Goal: Transaction & Acquisition: Purchase product/service

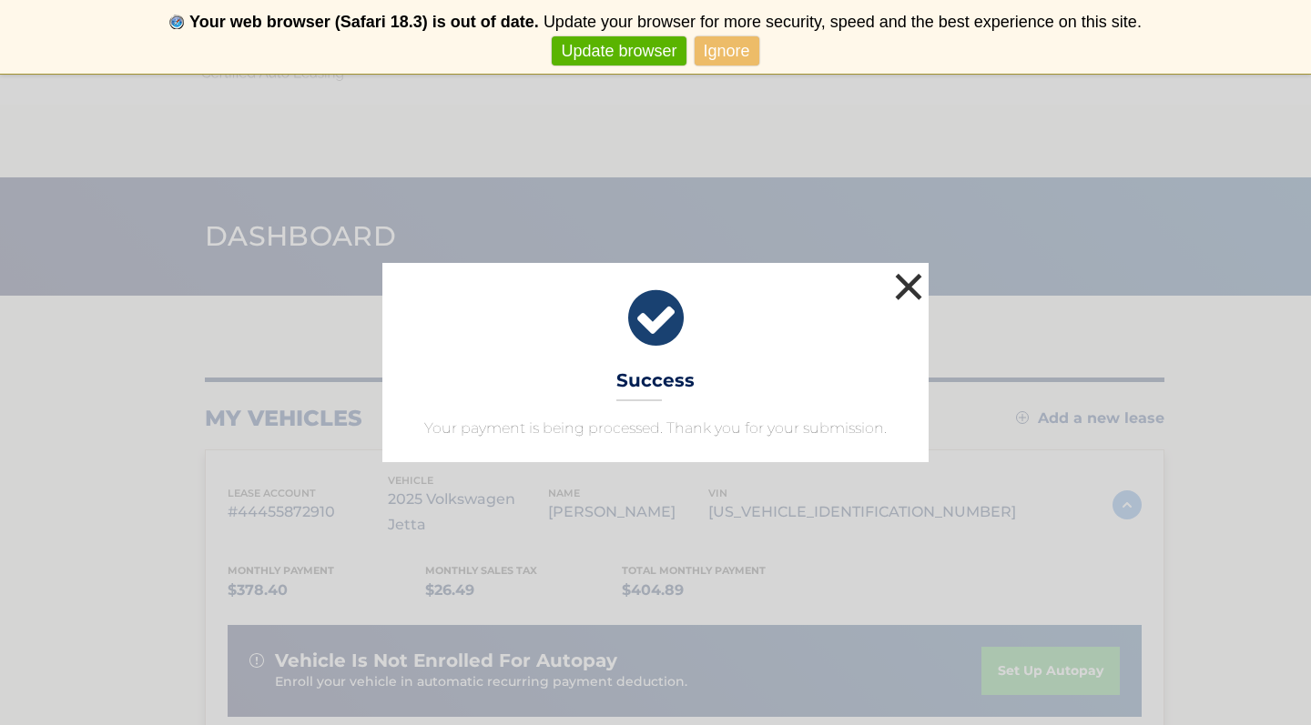
click at [915, 287] on button "×" at bounding box center [908, 287] width 36 height 36
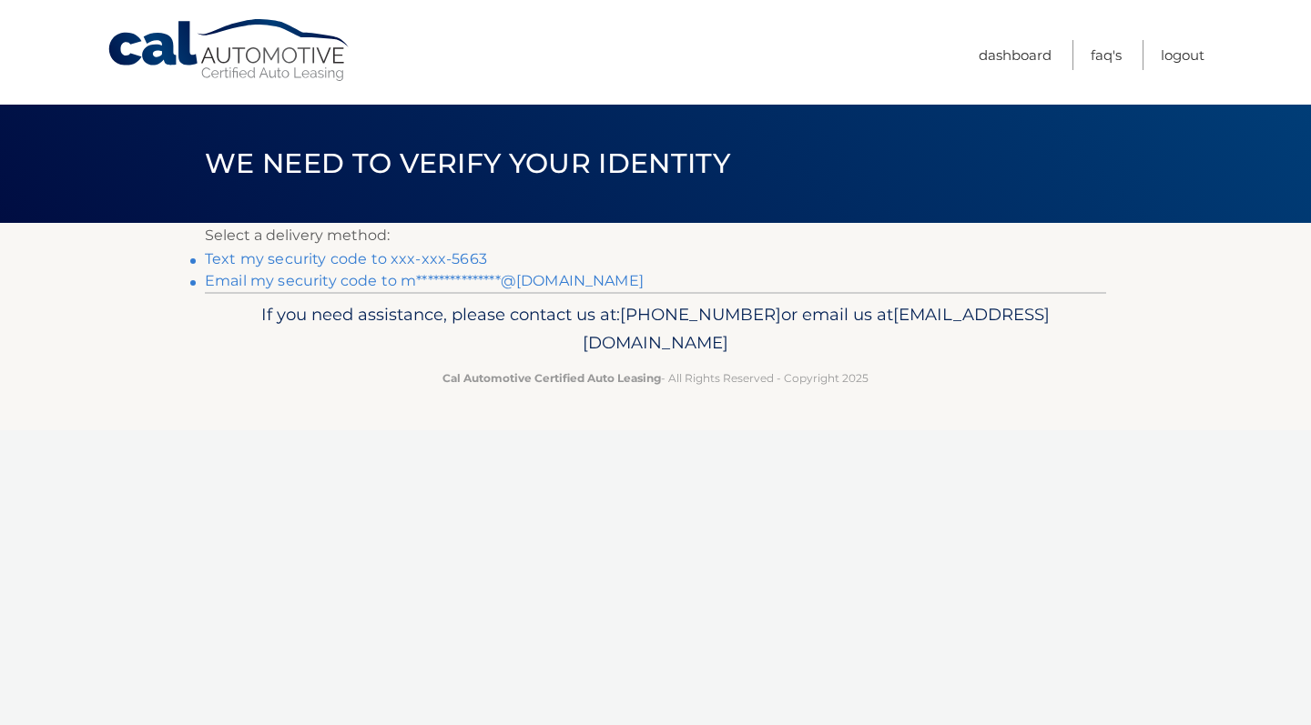
click at [345, 262] on link "Text my security code to xxx-xxx-5663" at bounding box center [346, 258] width 282 height 17
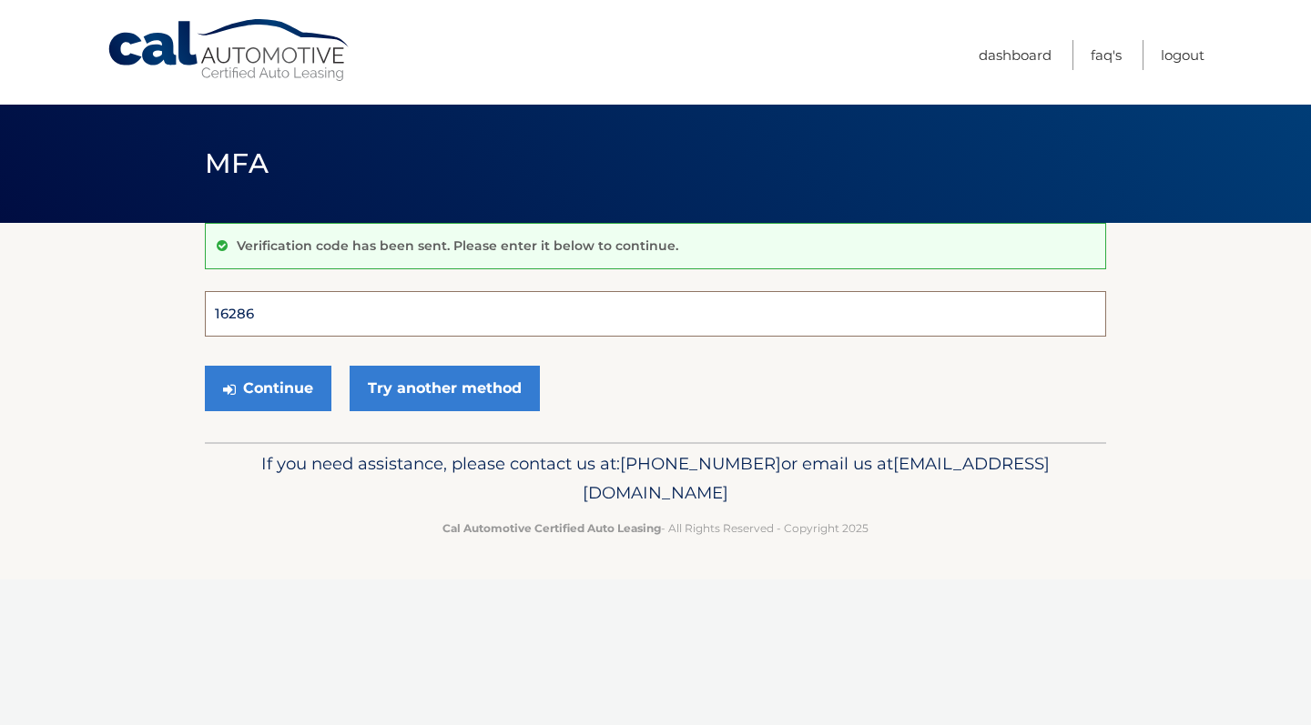
type input "162866"
click at [268, 388] on button "Continue" at bounding box center [268, 389] width 127 height 46
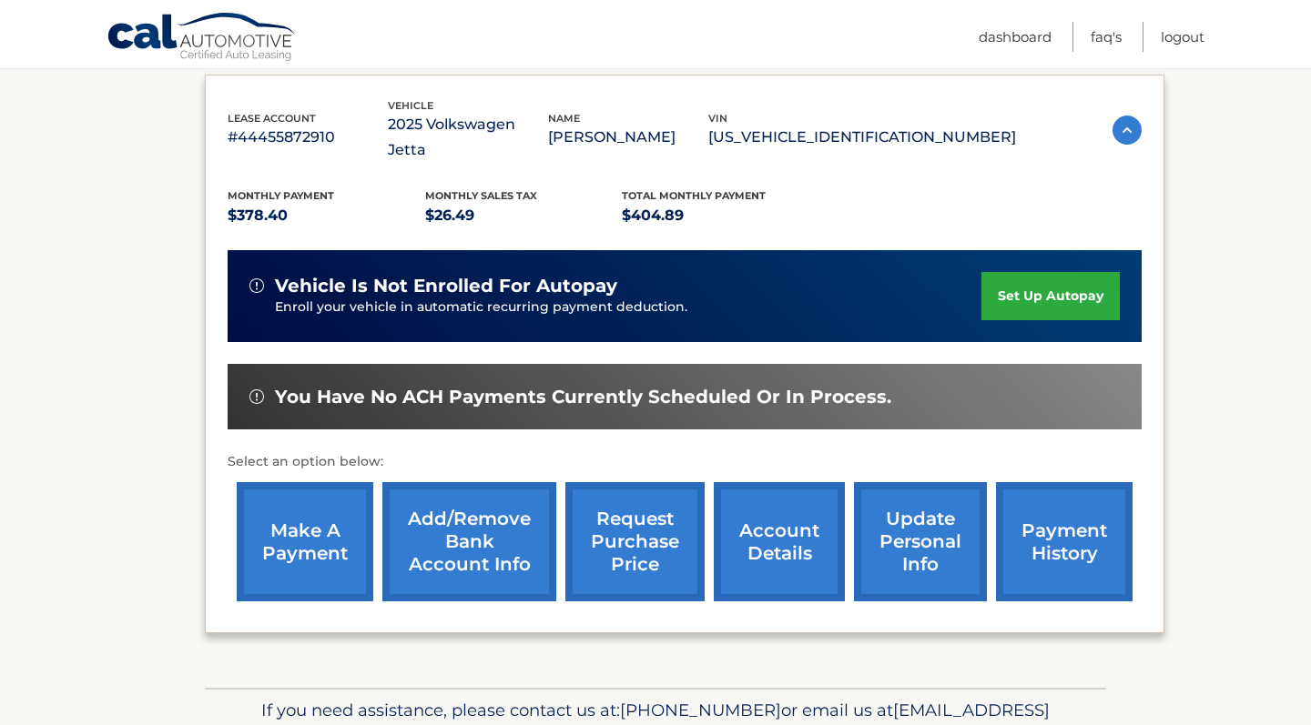
scroll to position [304, 0]
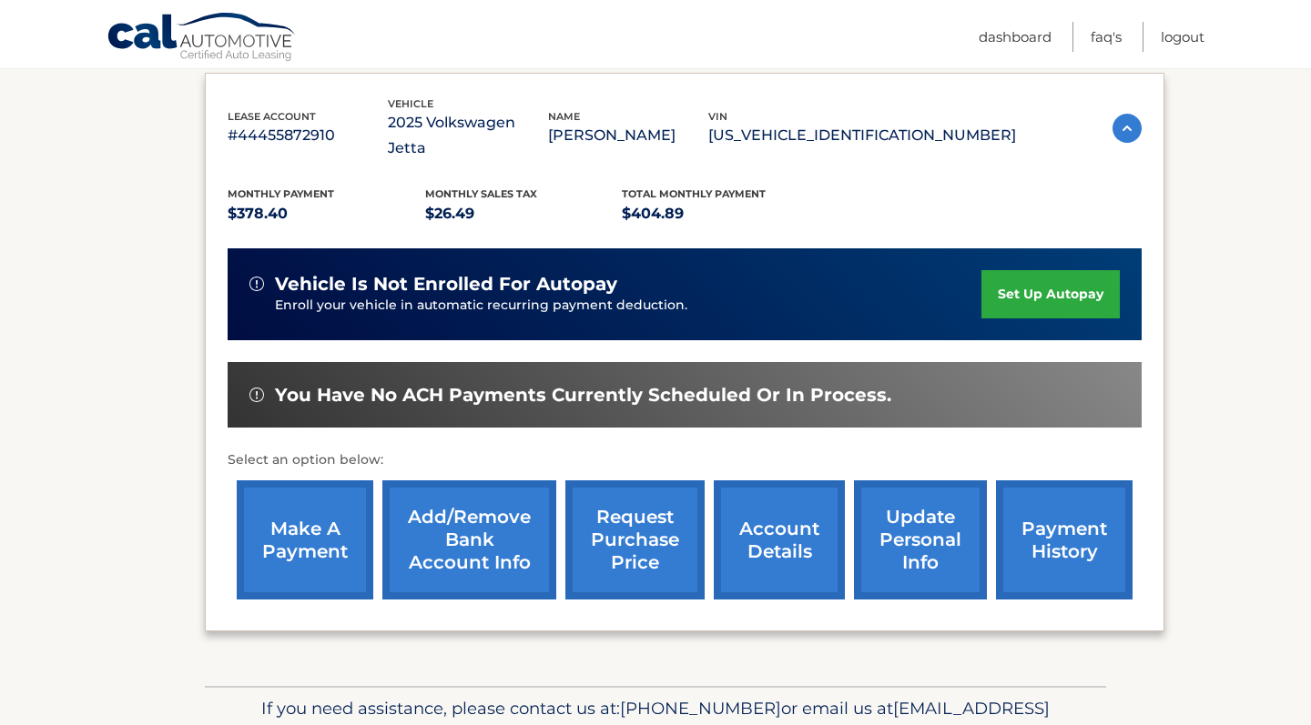
click at [312, 509] on link "make a payment" at bounding box center [305, 540] width 137 height 119
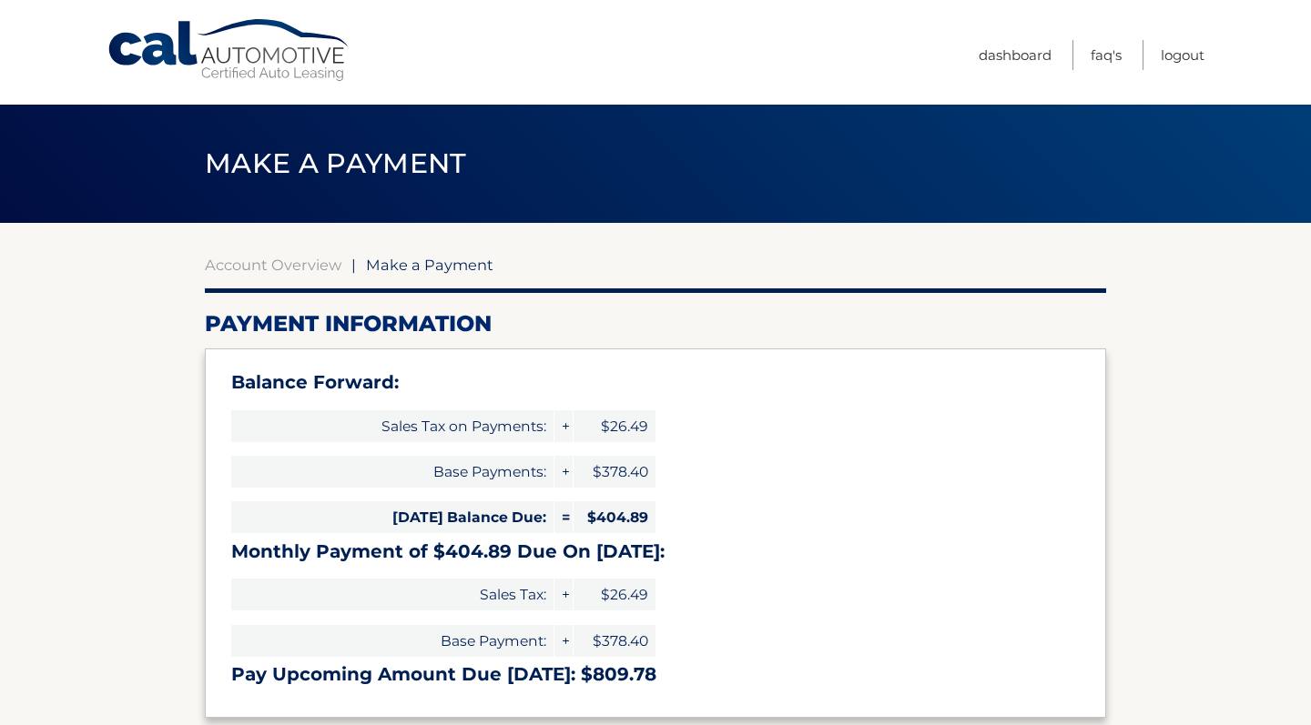
select select "NDFhYzFkMDItYTRlZC00Zjk5LThiMDctMmE2YzY3Y2QwZjBk"
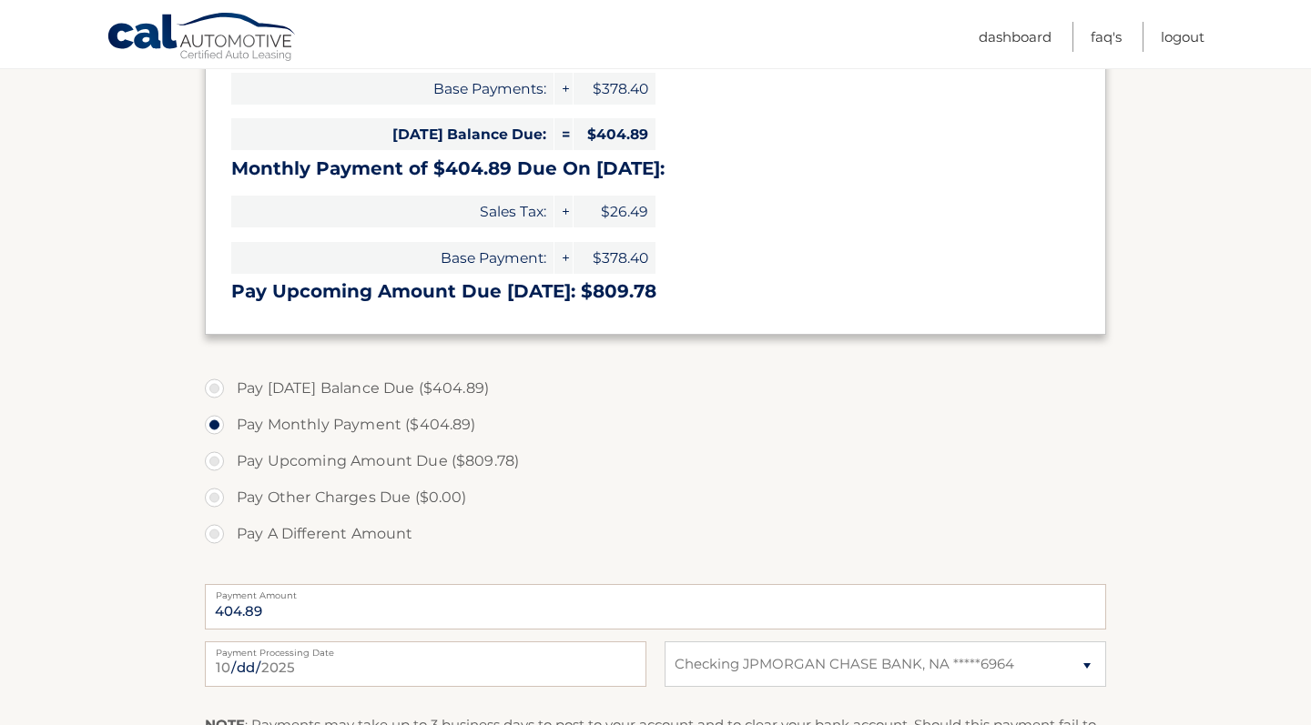
scroll to position [383, 0]
click at [217, 384] on label "Pay Today's Balance Due ($404.89)" at bounding box center [655, 388] width 901 height 36
click at [217, 384] on input "Pay Today's Balance Due ($404.89)" at bounding box center [221, 384] width 18 height 29
radio input "true"
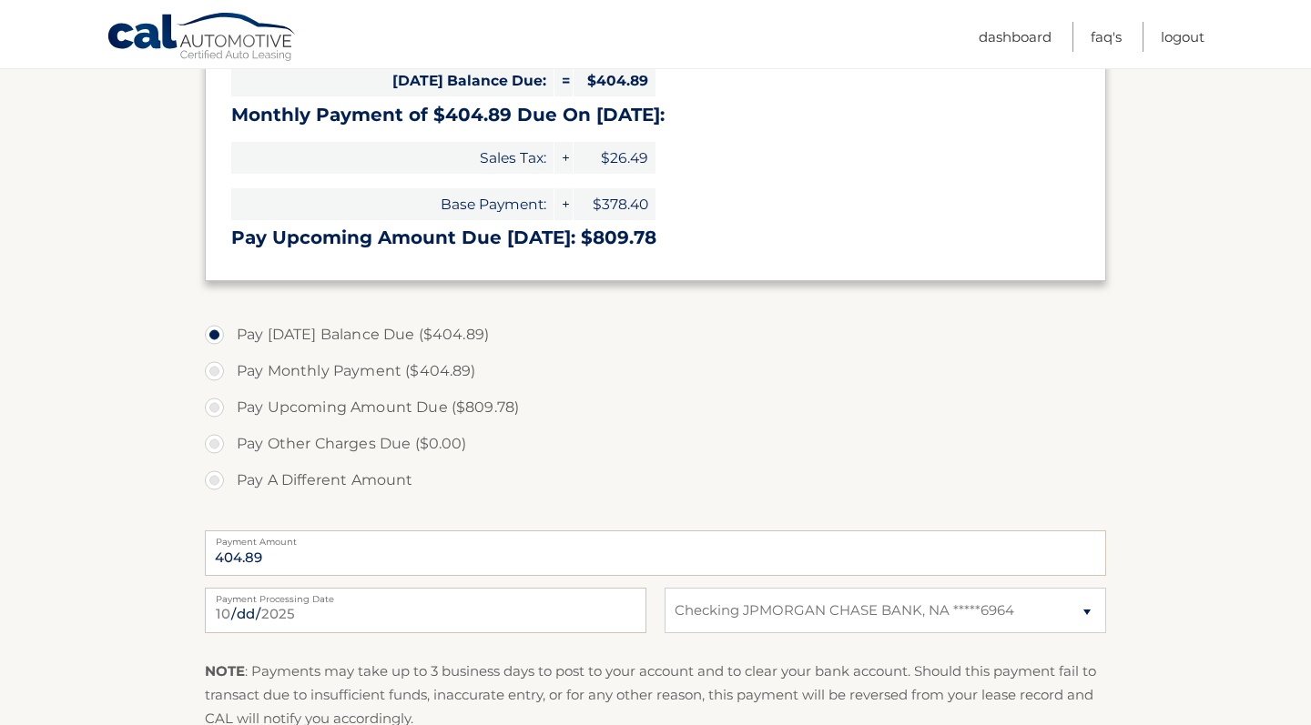
scroll to position [626, 0]
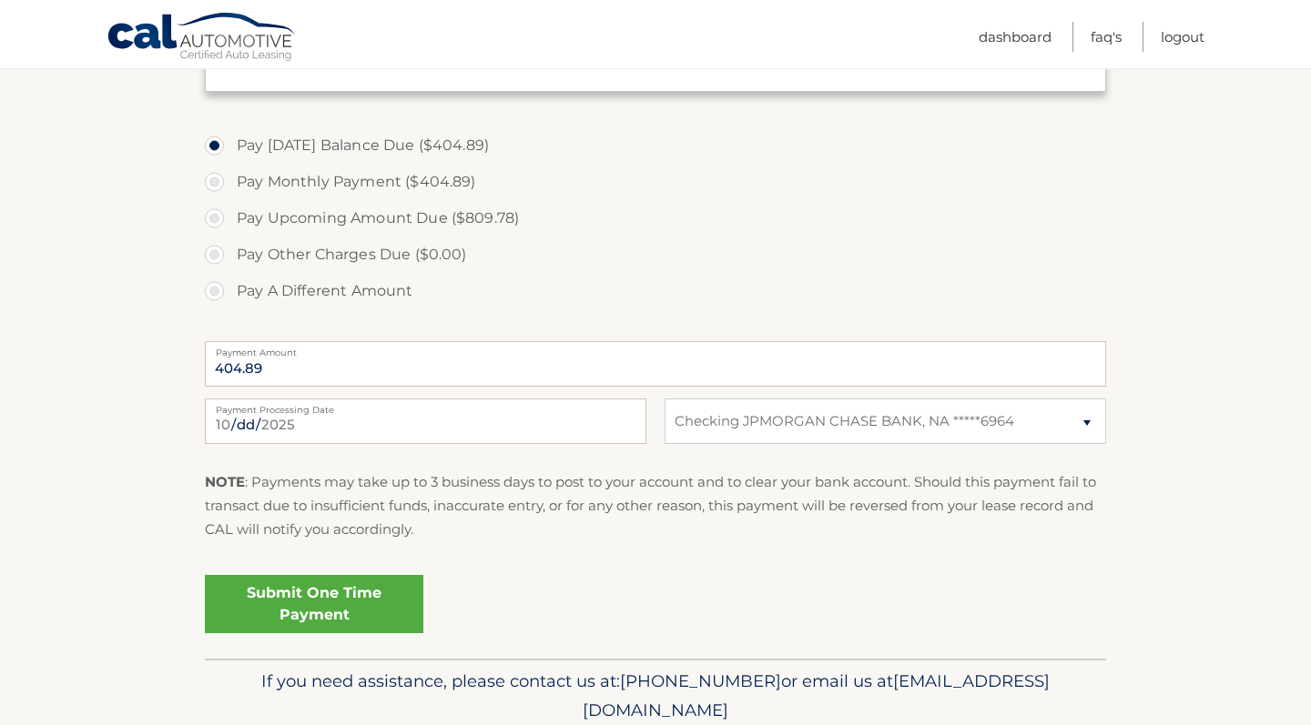
click at [333, 599] on link "Submit One Time Payment" at bounding box center [314, 604] width 218 height 58
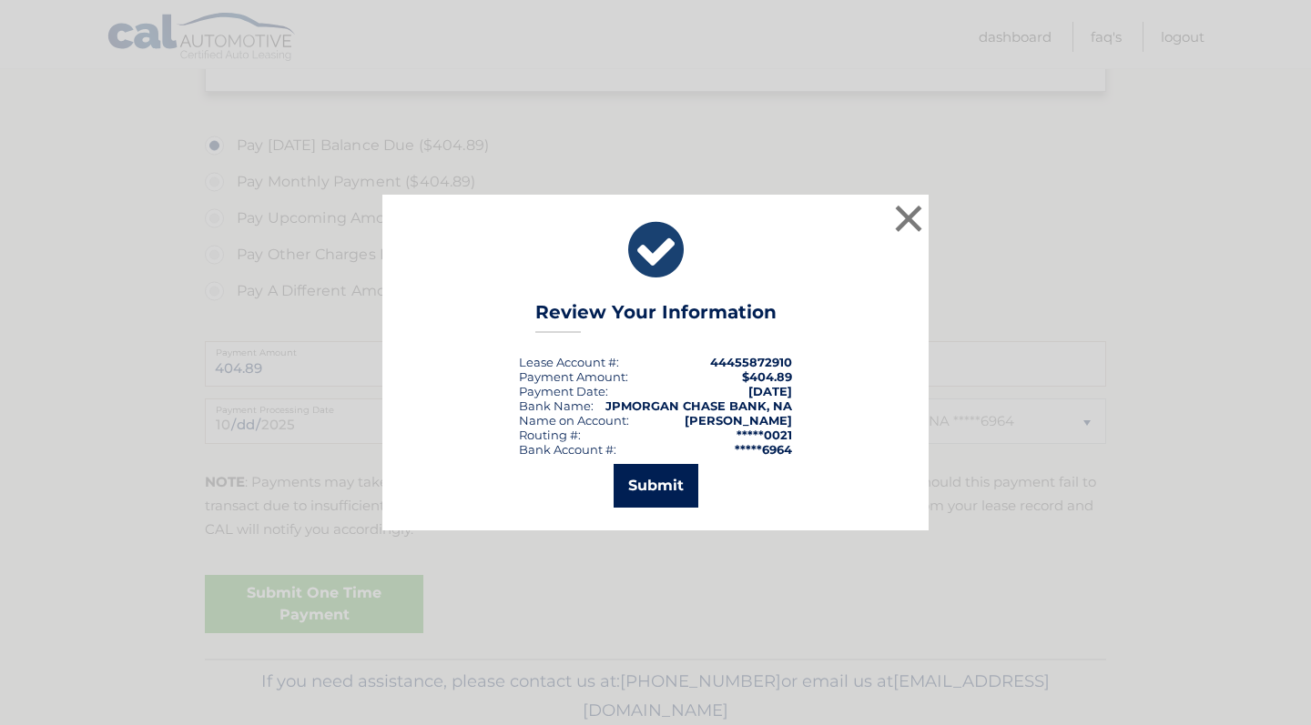
click at [647, 490] on button "Submit" at bounding box center [655, 486] width 85 height 44
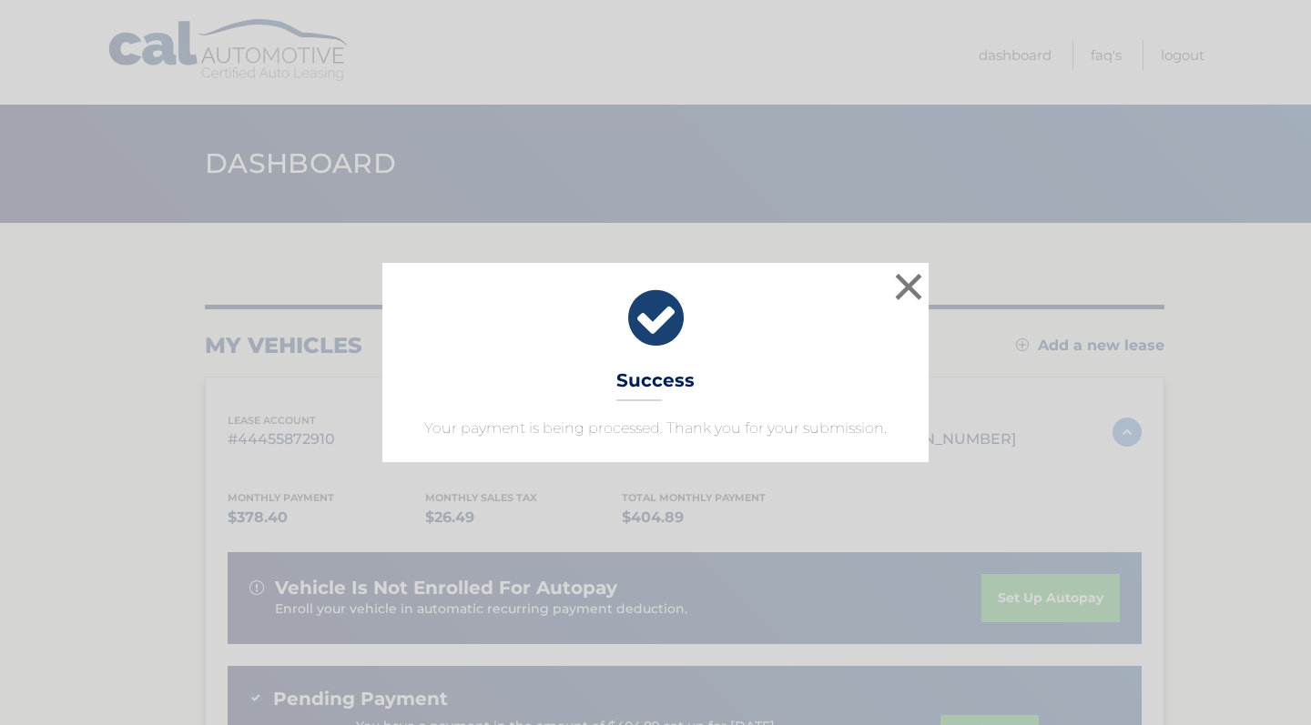
click at [647, 490] on div "× Success Your payment is being processed. Thank you for your submission. Loadi…" at bounding box center [655, 362] width 1311 height 725
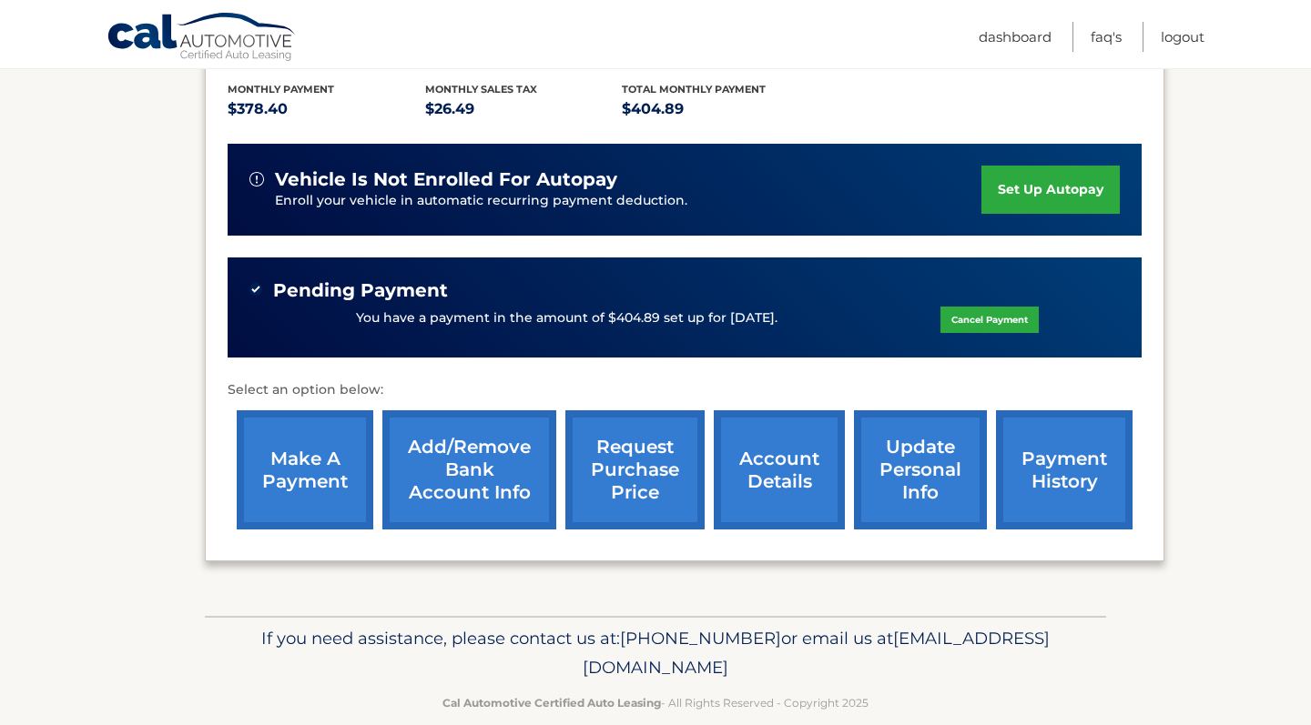
scroll to position [407, 0]
